Goal: Transaction & Acquisition: Purchase product/service

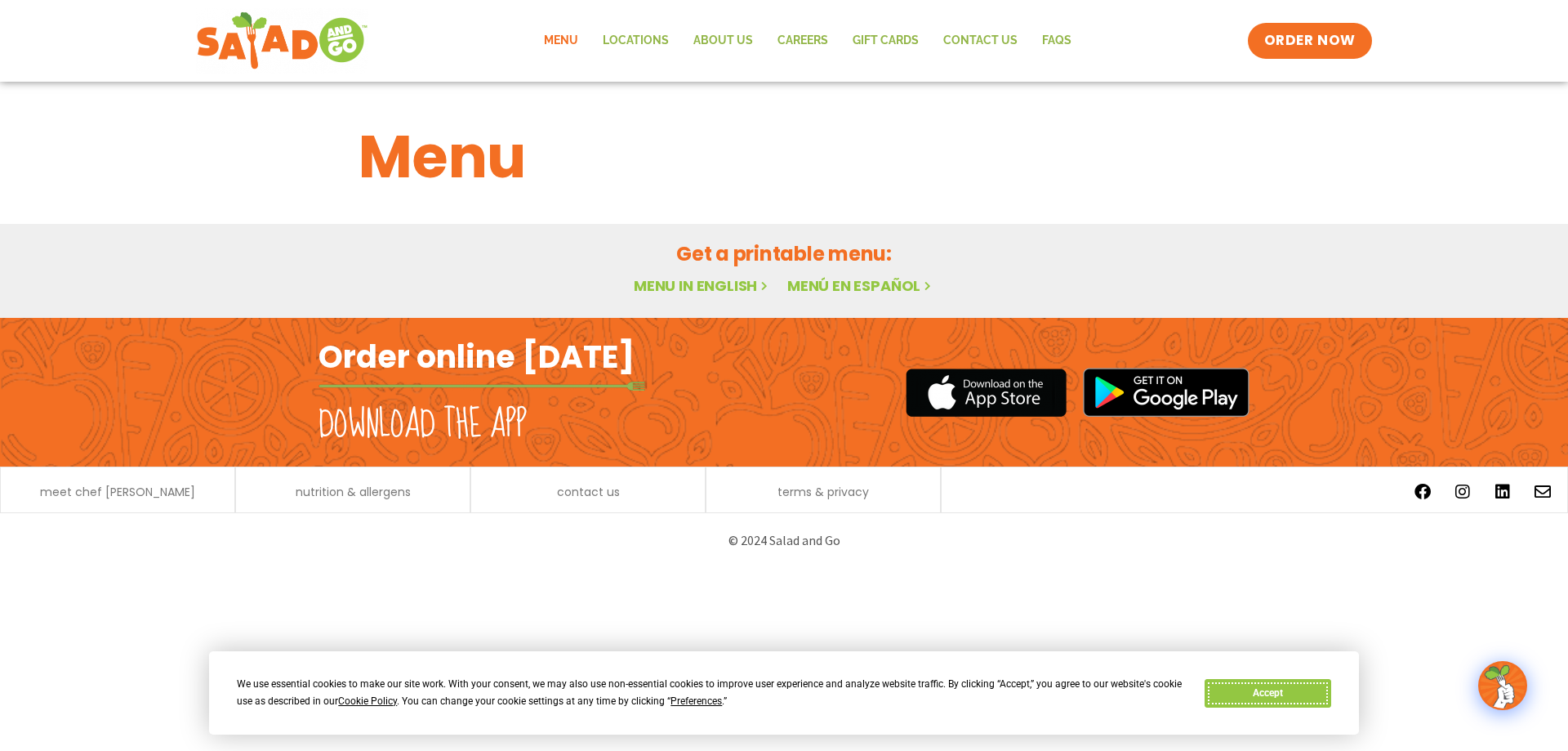
click at [1260, 697] on button "Accept" at bounding box center [1267, 693] width 126 height 28
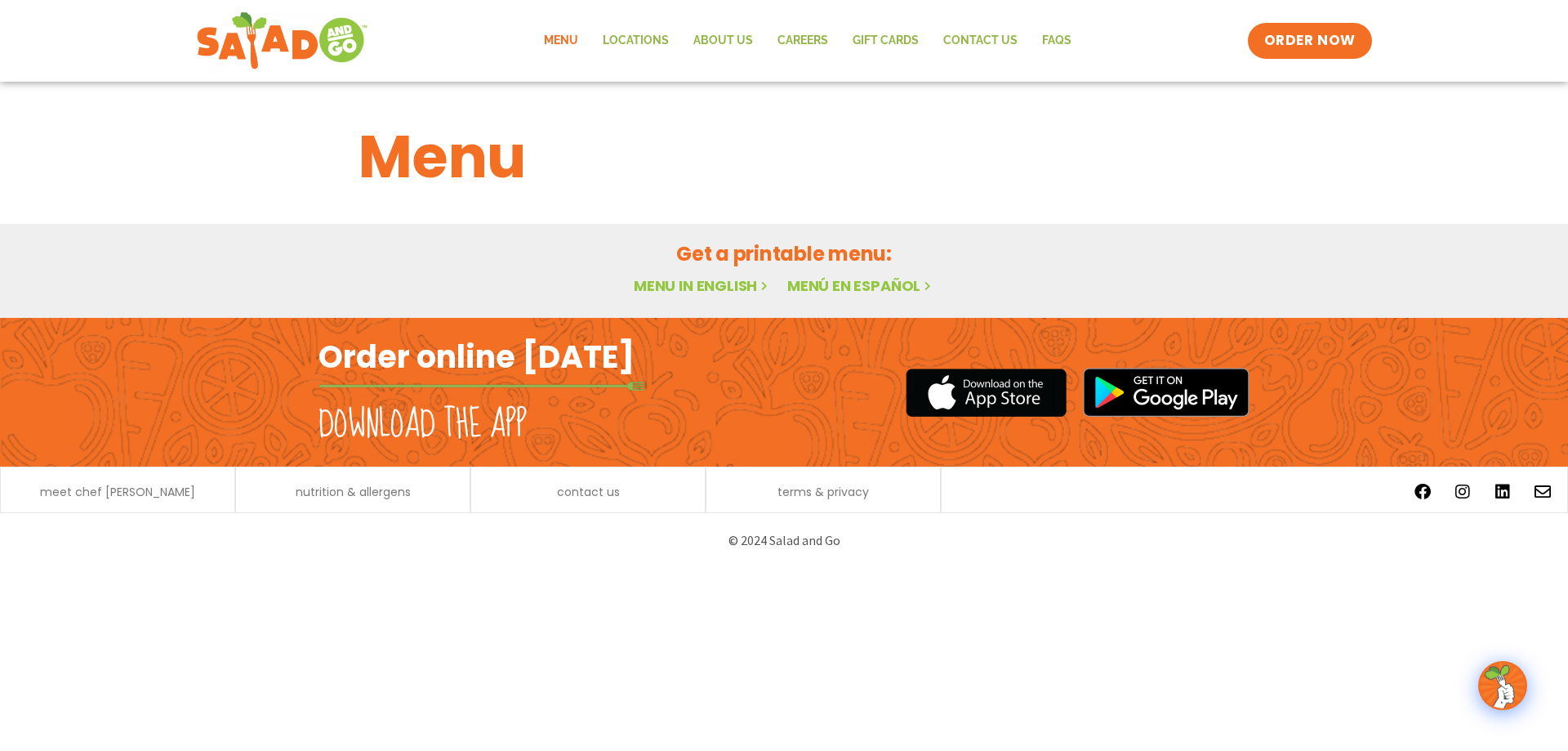
click at [697, 291] on link "Menu in English" at bounding box center [703, 286] width 138 height 20
click at [718, 286] on link "Menu in English" at bounding box center [703, 286] width 138 height 20
click at [706, 285] on link "Menu in English" at bounding box center [703, 286] width 138 height 20
click at [1325, 42] on span "ORDER NOW" at bounding box center [1310, 40] width 101 height 21
